Goal: Task Accomplishment & Management: Manage account settings

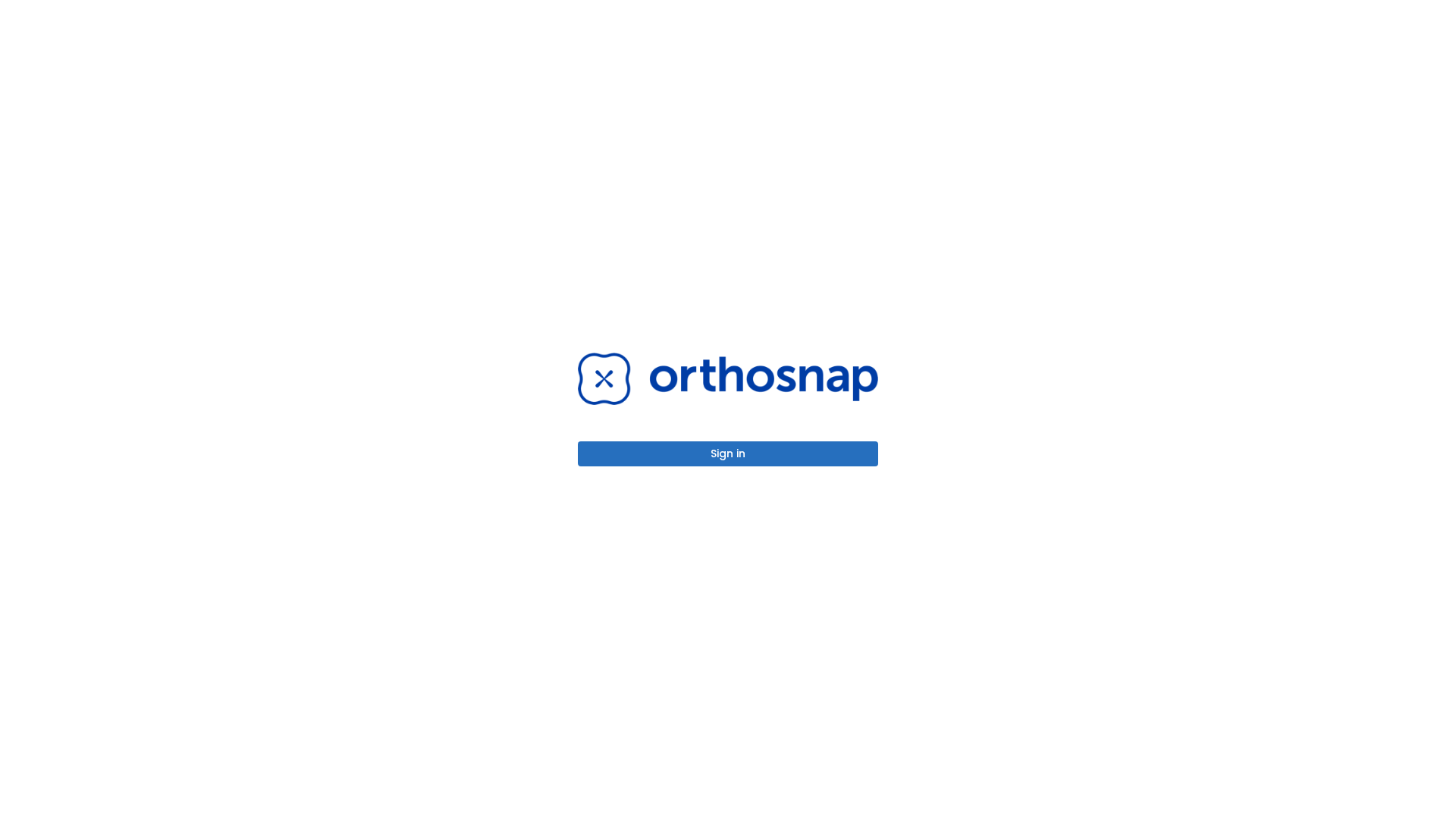
click at [728, 454] on button "Sign in" at bounding box center [728, 453] width 301 height 25
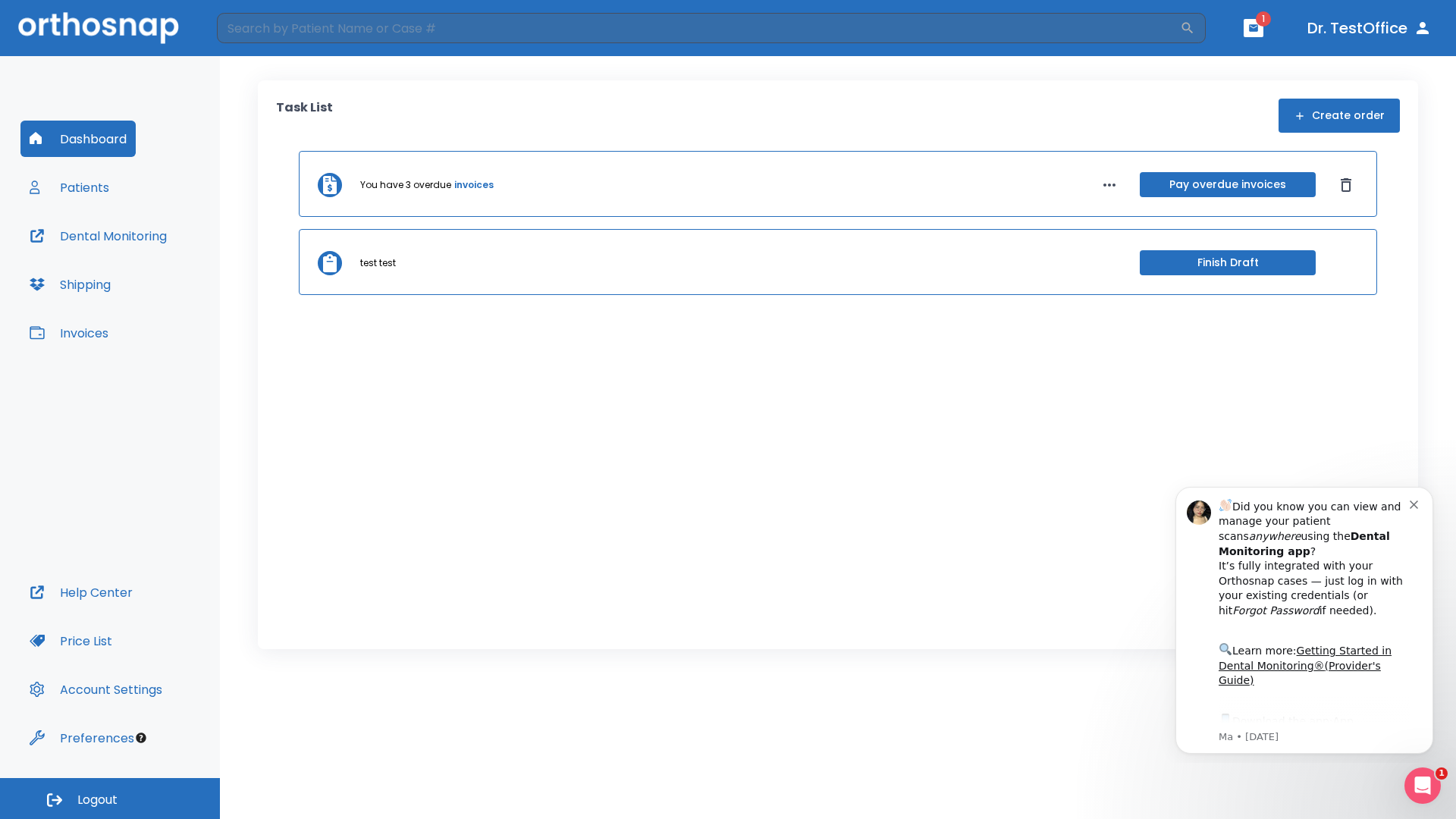
click at [110, 798] on span "Logout" at bounding box center [97, 800] width 40 height 16
